Goal: Check status

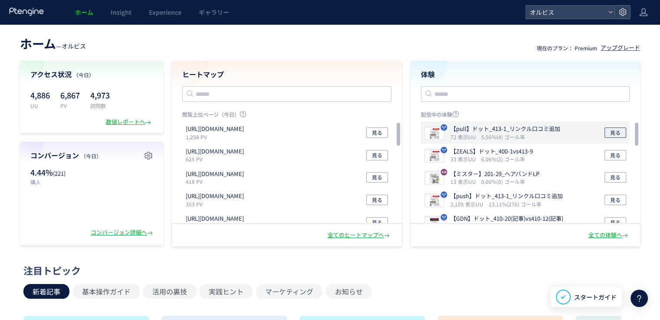
click at [622, 133] on button "見る" at bounding box center [615, 133] width 22 height 10
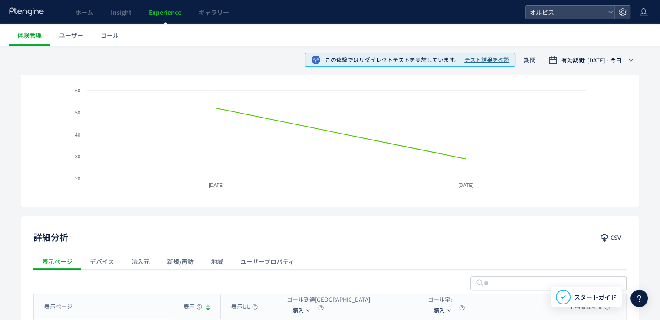
scroll to position [290, 0]
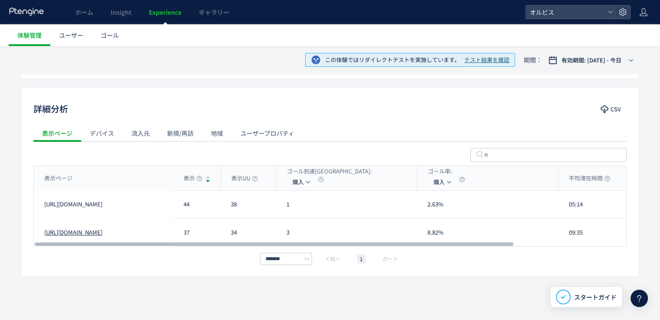
click at [102, 233] on link "[URL][DOMAIN_NAME]" at bounding box center [73, 233] width 58 height 8
click at [102, 205] on link "[URL][DOMAIN_NAME]" at bounding box center [73, 204] width 58 height 8
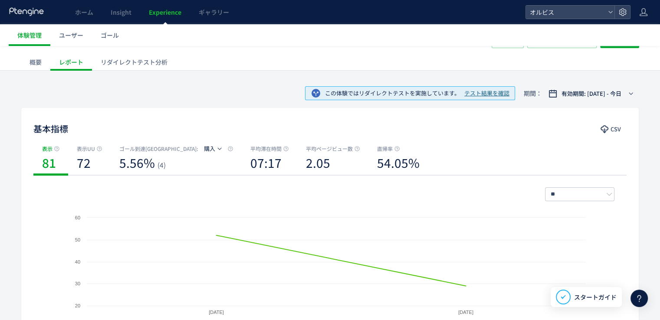
scroll to position [0, 0]
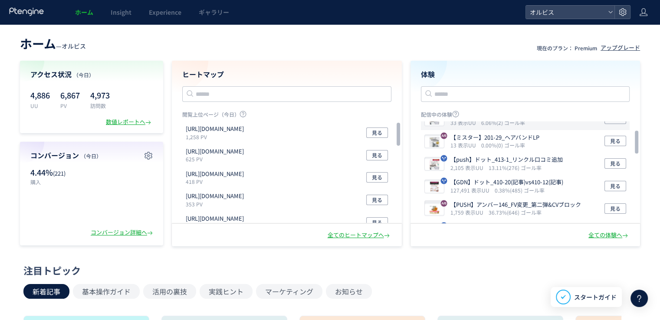
scroll to position [36, 0]
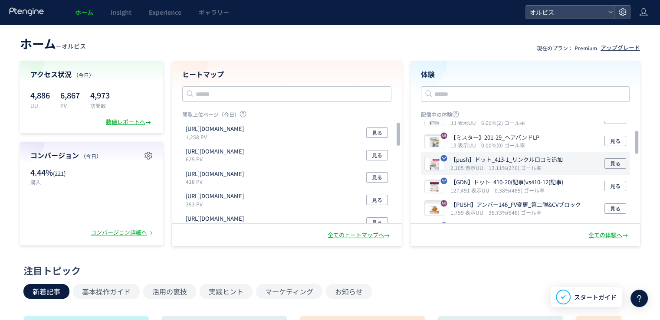
click at [496, 156] on p "【push】ドット_413-1_リンクル口コミ追加" at bounding box center [506, 160] width 112 height 8
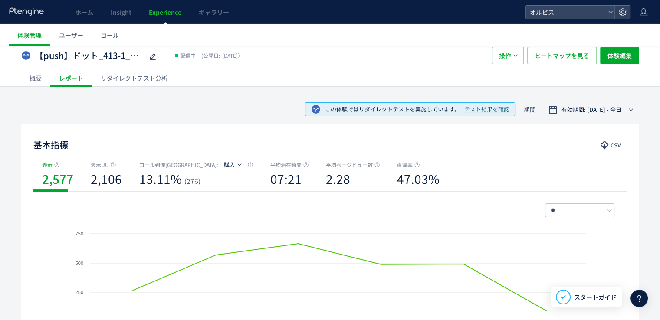
scroll to position [17, 0]
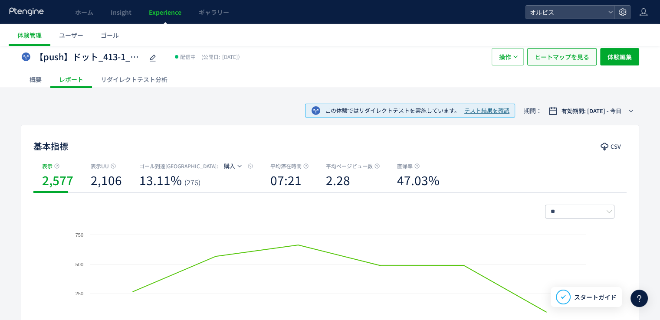
click at [547, 62] on span "ヒートマップを見る" at bounding box center [562, 56] width 55 height 17
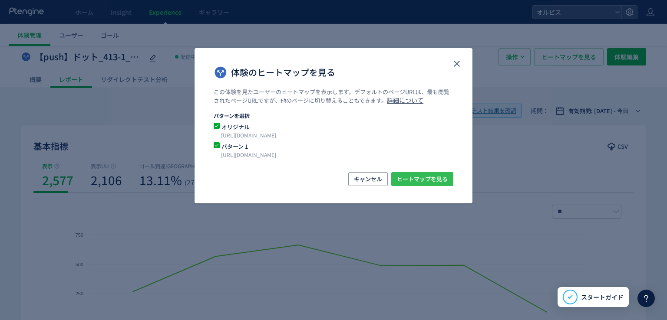
click at [413, 177] on span "ヒートマップを見る" at bounding box center [422, 179] width 51 height 14
click at [457, 62] on use "close" at bounding box center [456, 64] width 6 height 6
